Goal: Find specific page/section: Find specific page/section

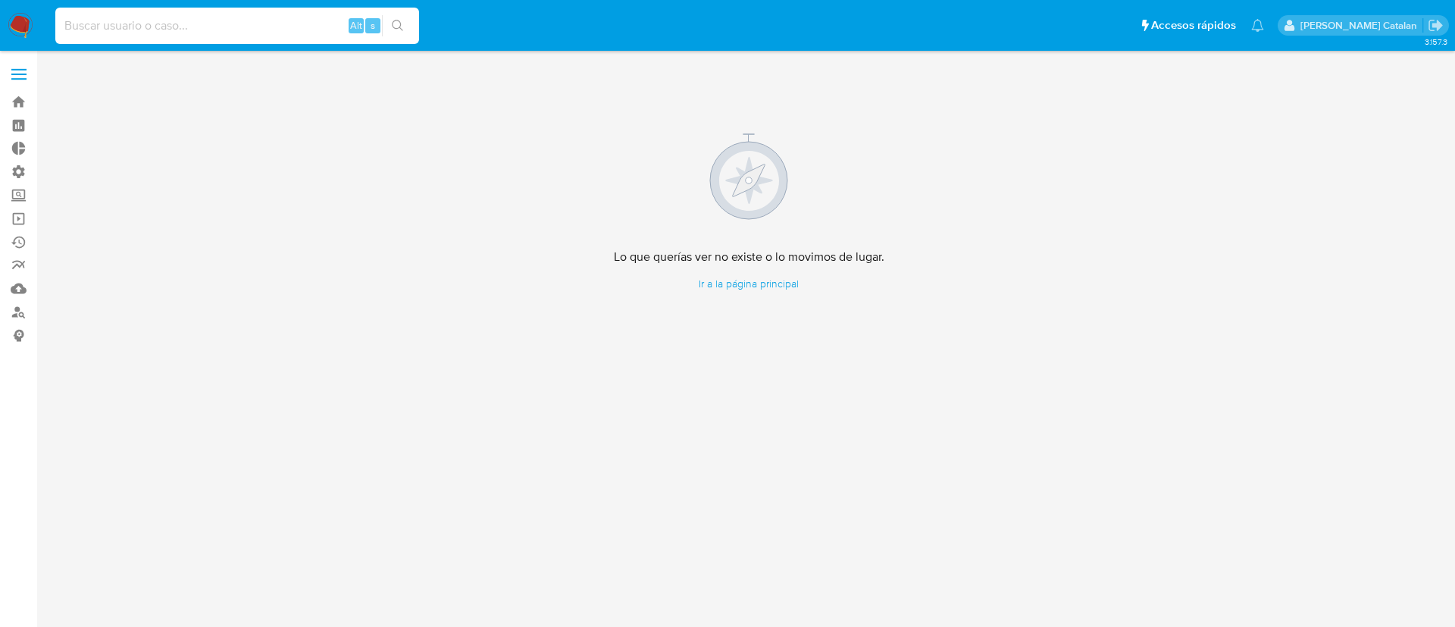
click at [259, 34] on input at bounding box center [237, 26] width 364 height 20
paste input "pOYCMHpDt71ZbLy0y1xqGqfo, 2jLHYoJ7jphQufzbMhfYg95K"
type input "pOYCMHpDt71ZbLy0y1xqGqfo, 2jLHYoJ7jphQufzbMhfYg95K"
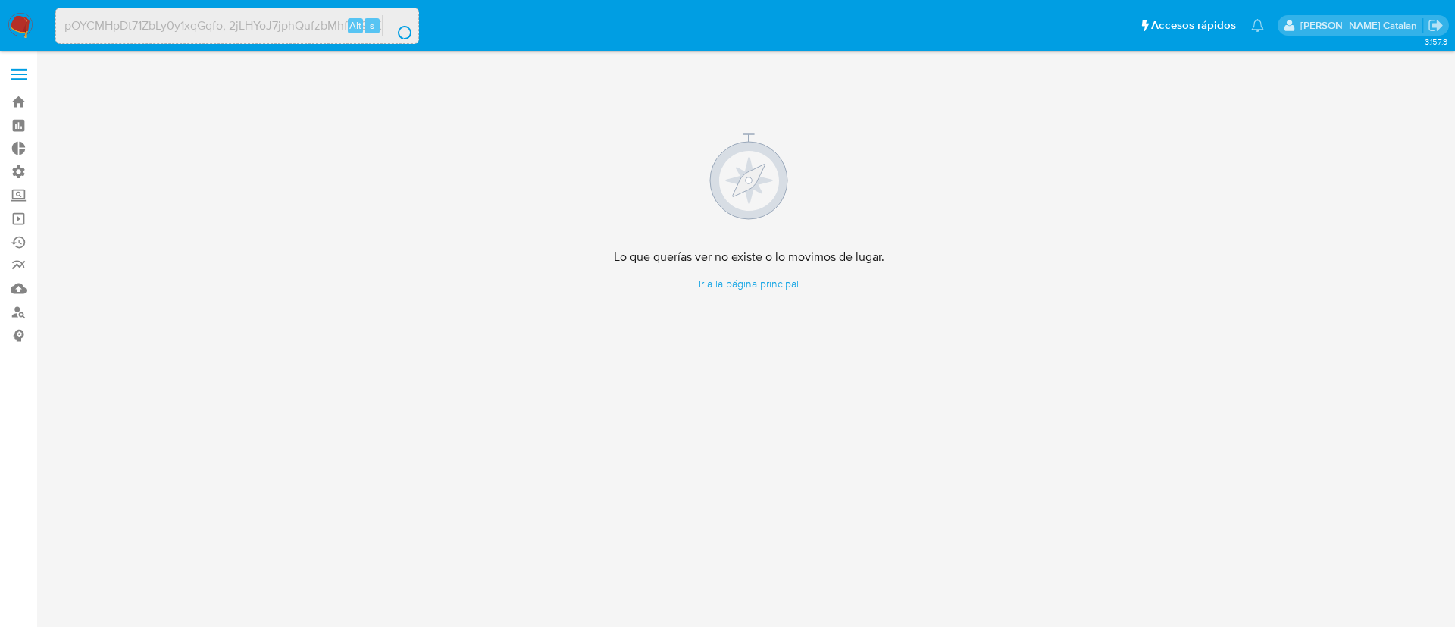
scroll to position [0, 0]
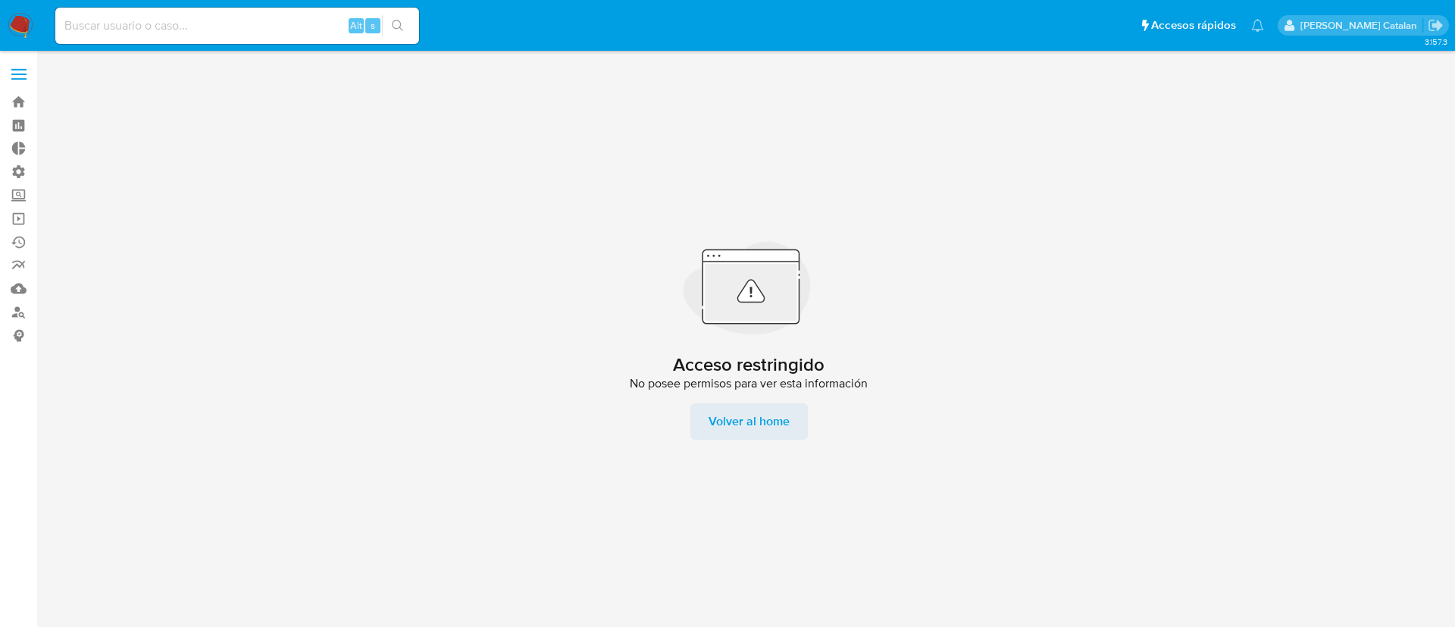
click at [784, 427] on span "Volver al home" at bounding box center [748, 421] width 81 height 36
